Goal: Find specific page/section: Find specific page/section

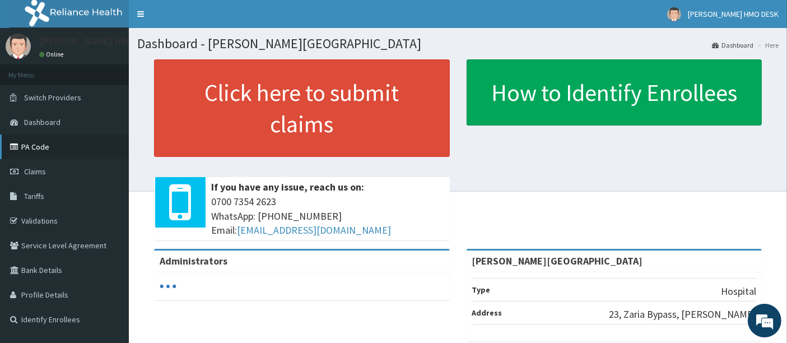
click at [46, 147] on link "PA Code" at bounding box center [64, 146] width 129 height 25
click at [45, 147] on link "PA Code" at bounding box center [64, 146] width 129 height 25
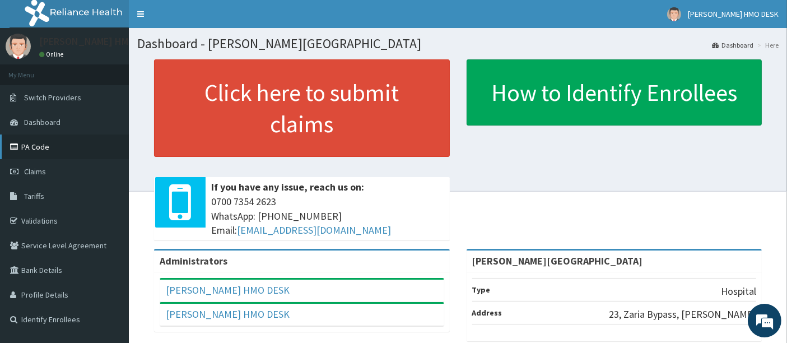
click at [42, 148] on link "PA Code" at bounding box center [64, 146] width 129 height 25
click at [39, 146] on link "PA Code" at bounding box center [64, 146] width 129 height 25
click at [32, 146] on link "PA Code" at bounding box center [64, 146] width 129 height 25
click at [48, 147] on link "PA Code" at bounding box center [64, 146] width 129 height 25
click at [39, 148] on link "PA Code" at bounding box center [64, 146] width 129 height 25
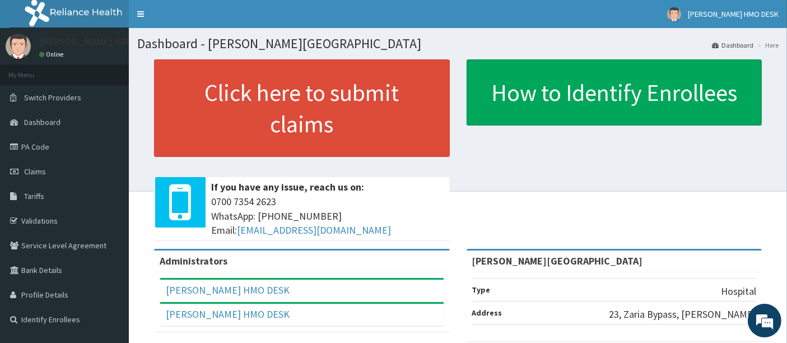
scroll to position [195, 0]
